Goal: Find contact information: Find contact information

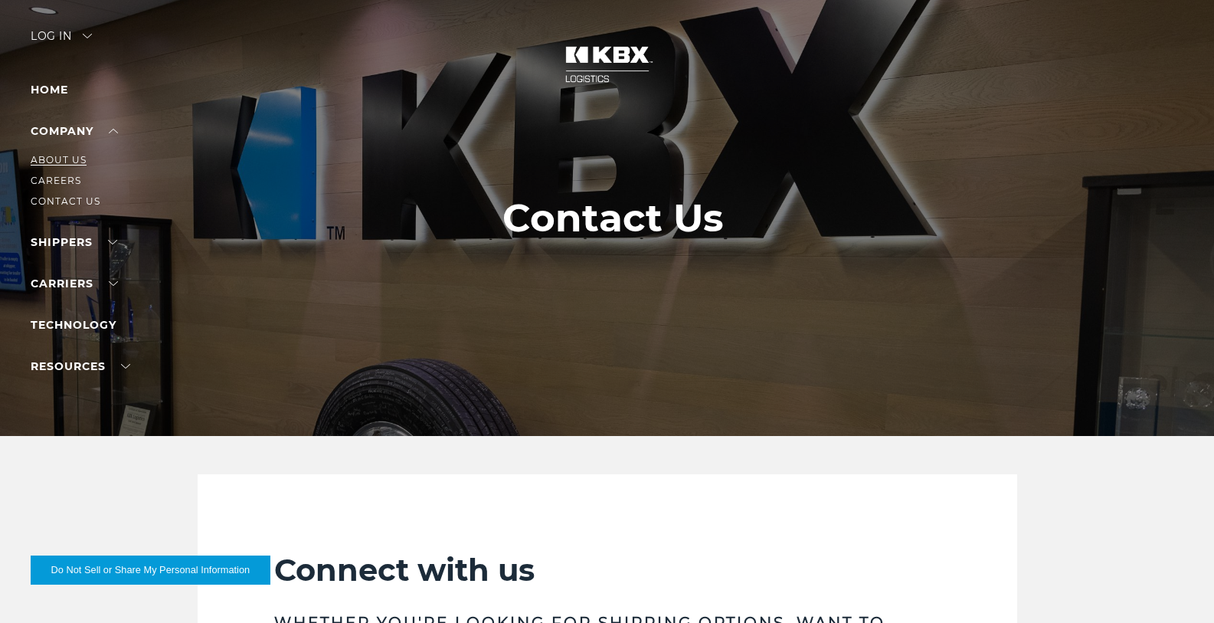
click at [62, 165] on link "About Us" at bounding box center [59, 159] width 56 height 11
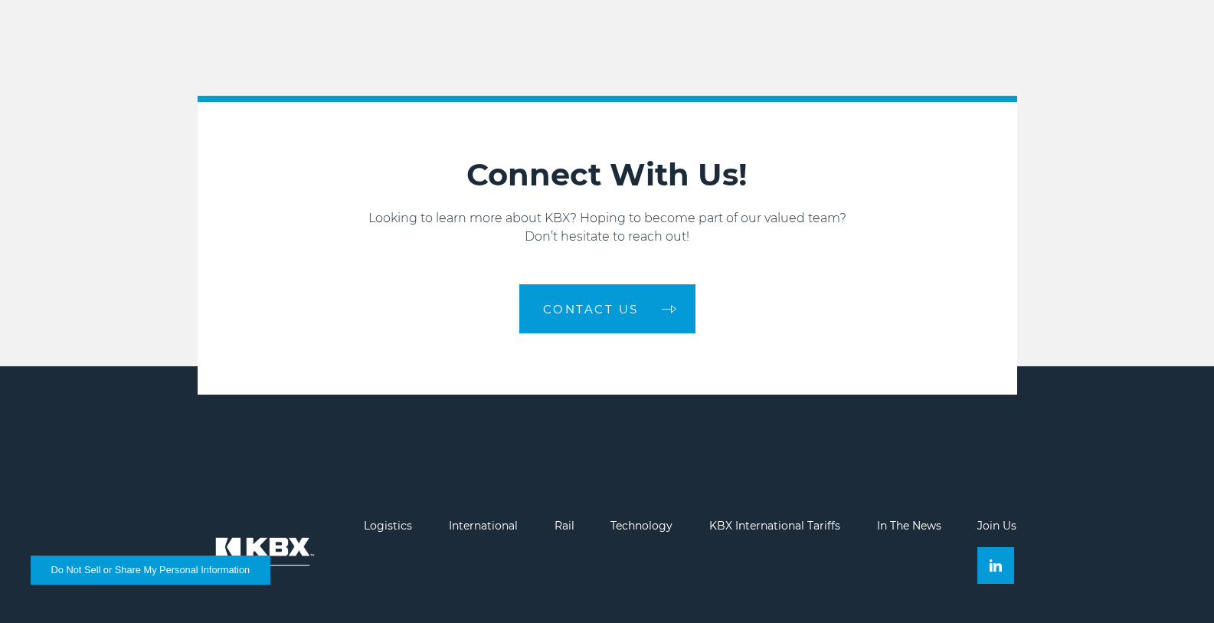
scroll to position [2618, 0]
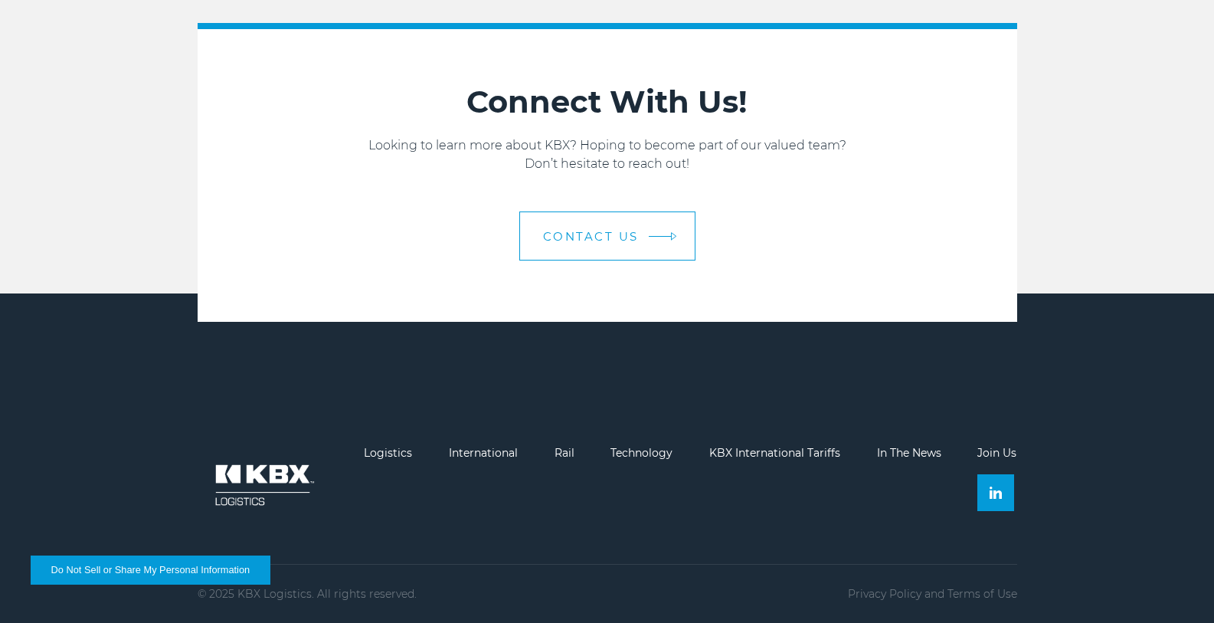
click at [563, 227] on link "Contact us" at bounding box center [607, 235] width 176 height 49
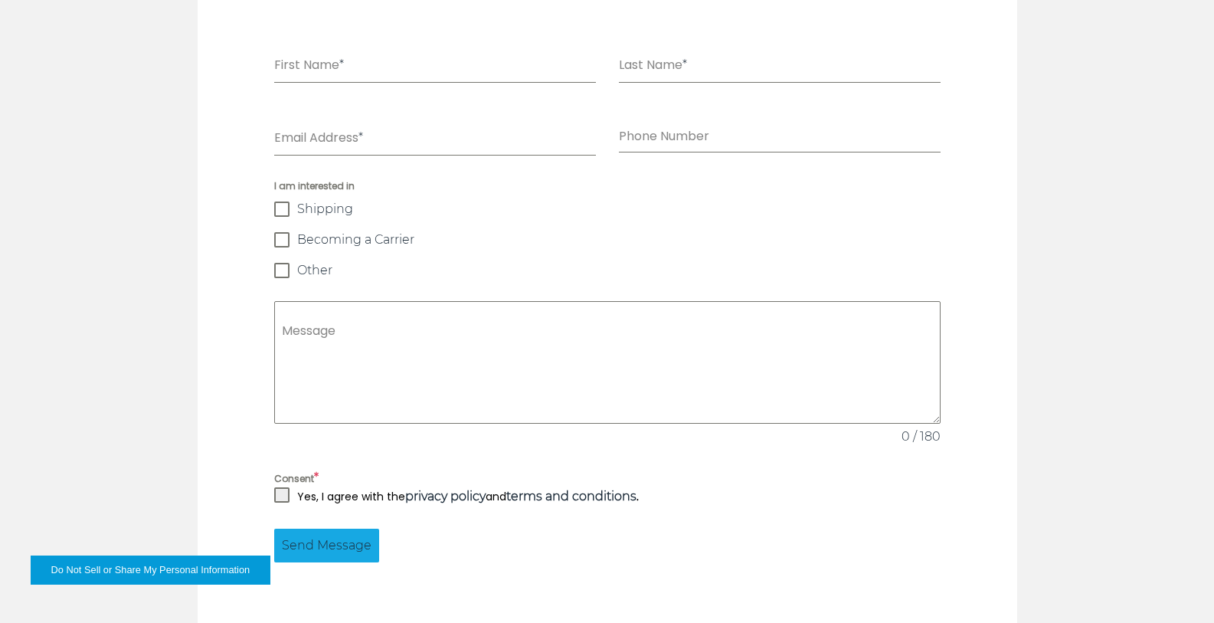
scroll to position [1108, 0]
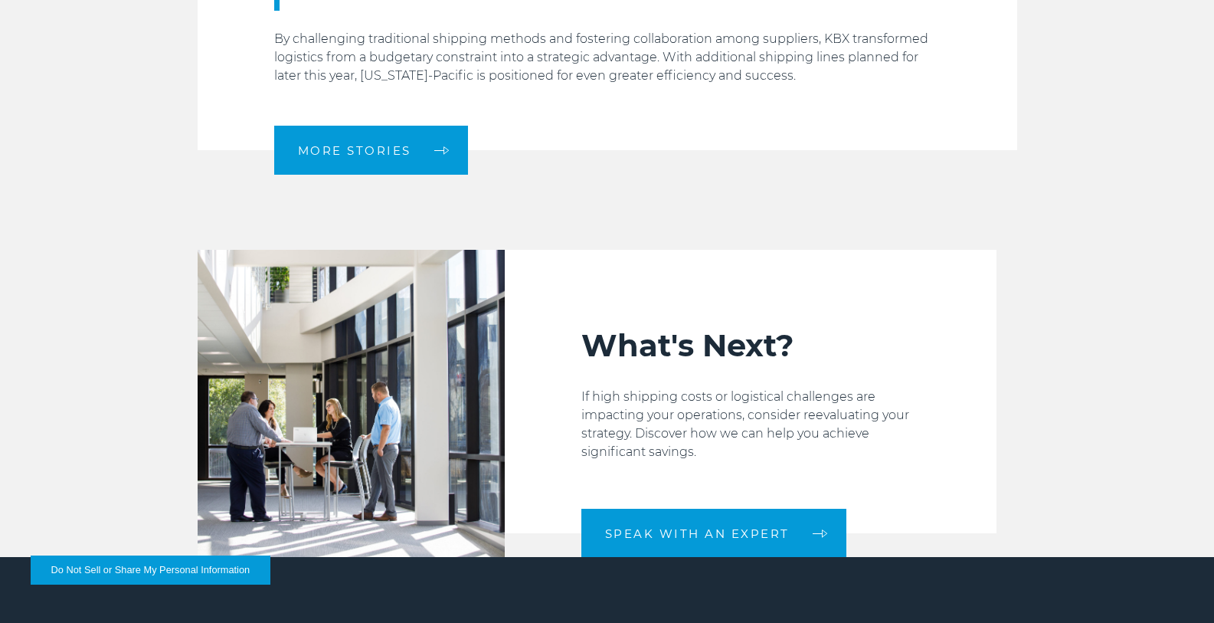
scroll to position [2336, 0]
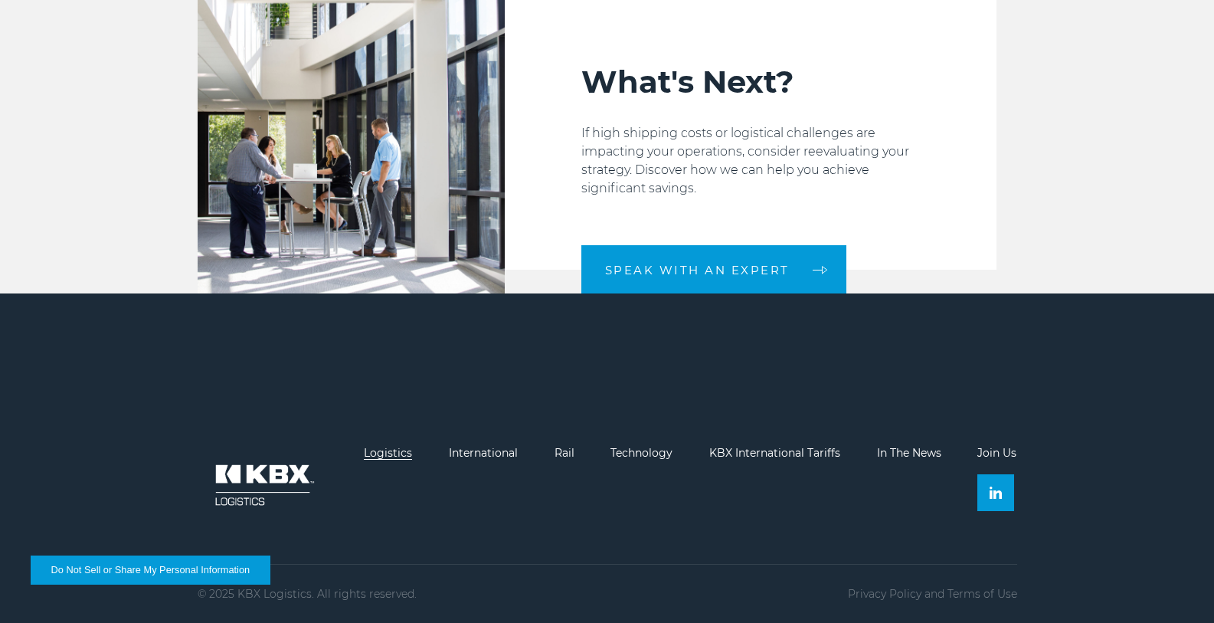
click at [364, 453] on link "Logistics" at bounding box center [388, 453] width 48 height 14
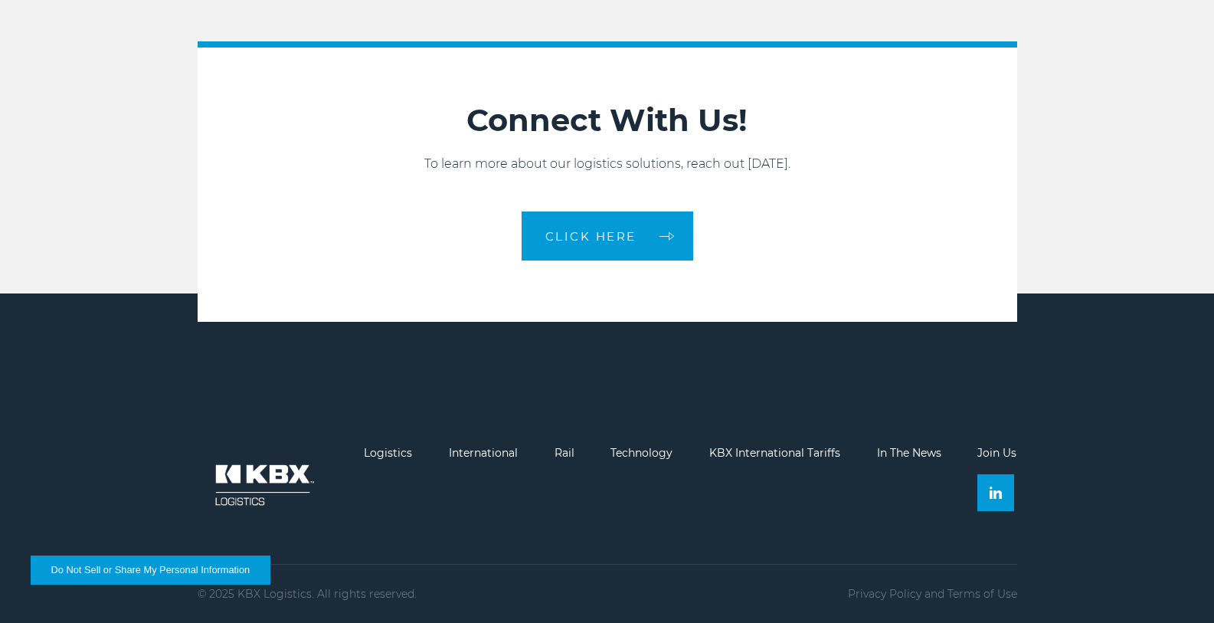
scroll to position [1888, 0]
click at [668, 239] on img at bounding box center [671, 236] width 6 height 8
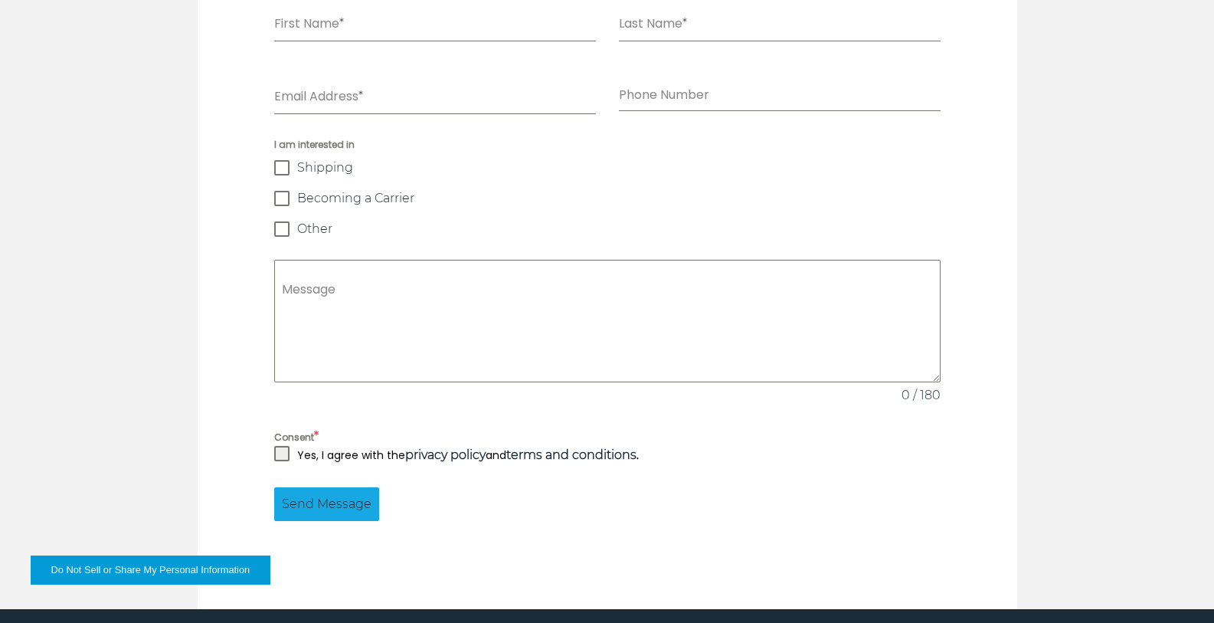
scroll to position [1491, 0]
